Goal: Task Accomplishment & Management: Manage account settings

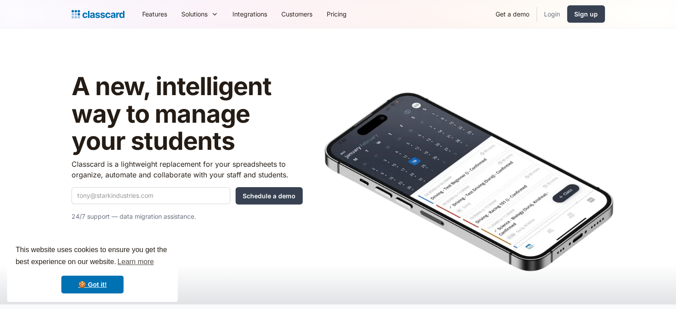
click at [556, 16] on link "Login" at bounding box center [552, 14] width 30 height 20
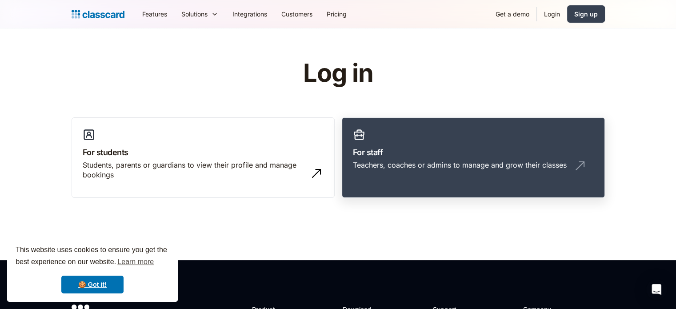
click at [526, 167] on div "Teachers, coaches or admins to manage and grow their classes" at bounding box center [460, 165] width 214 height 10
